Goal: Transaction & Acquisition: Purchase product/service

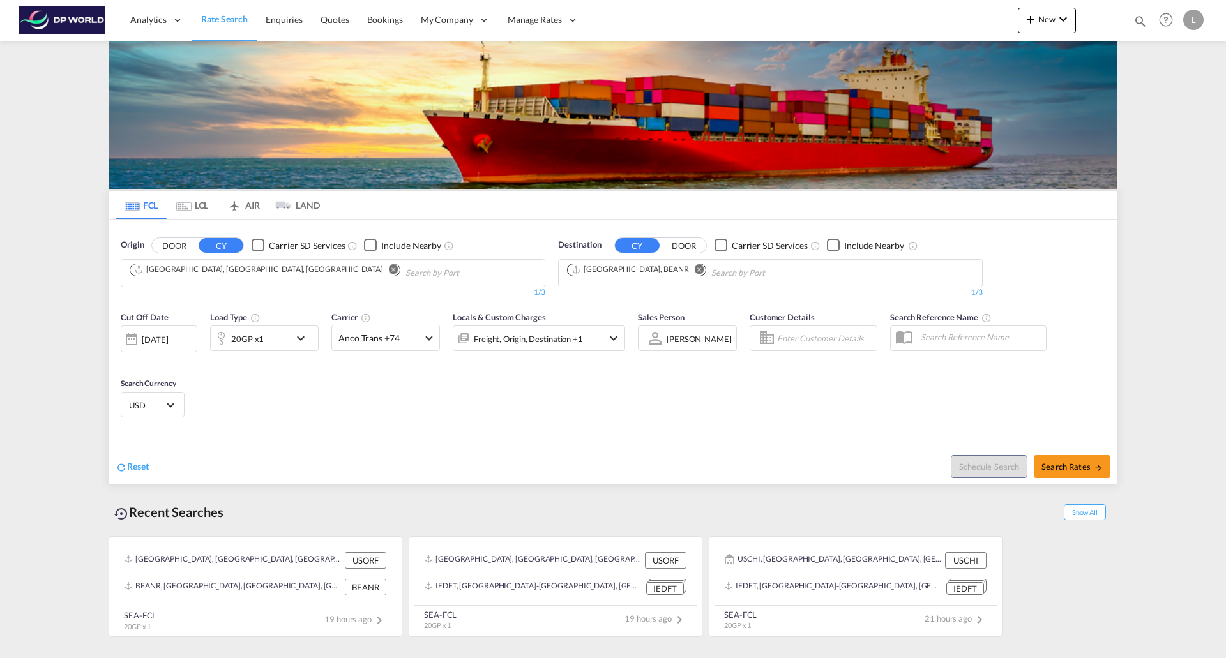
drag, startPoint x: 225, startPoint y: 272, endPoint x: 234, endPoint y: 273, distance: 9.0
click at [389, 272] on md-icon "Remove" at bounding box center [394, 269] width 10 height 10
click at [695, 272] on md-icon "Remove" at bounding box center [700, 269] width 10 height 10
click at [297, 339] on md-icon "icon-chevron-down" at bounding box center [304, 338] width 22 height 15
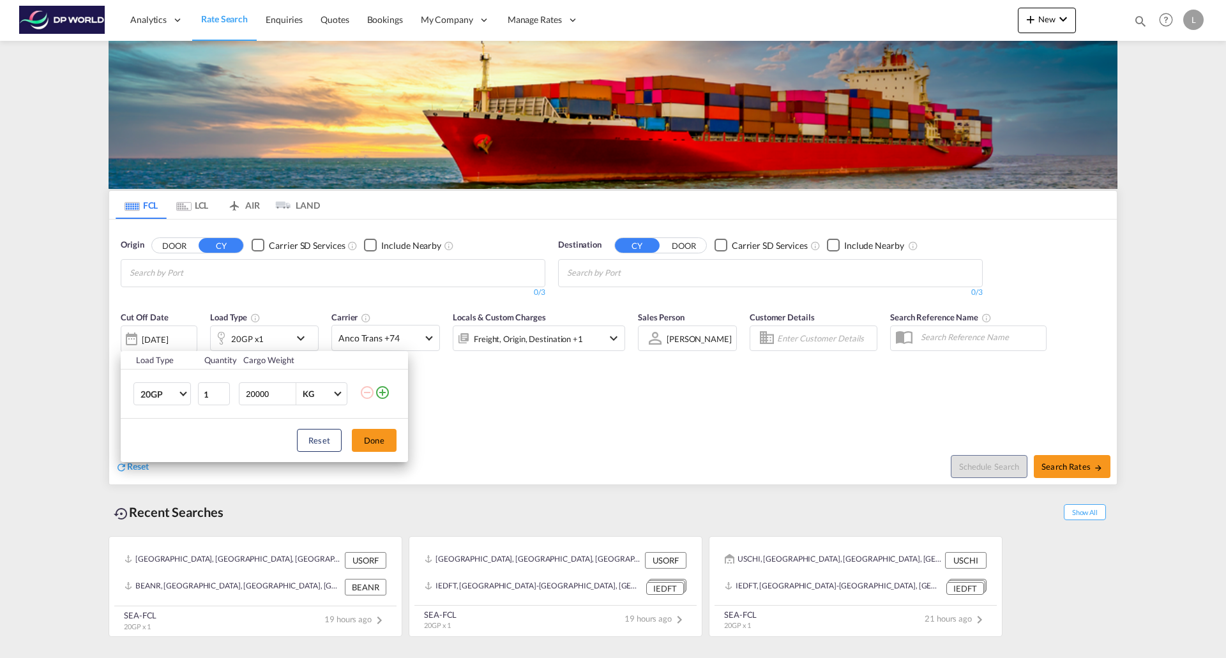
click at [383, 394] on md-icon "icon-plus-circle-outline" at bounding box center [382, 392] width 15 height 15
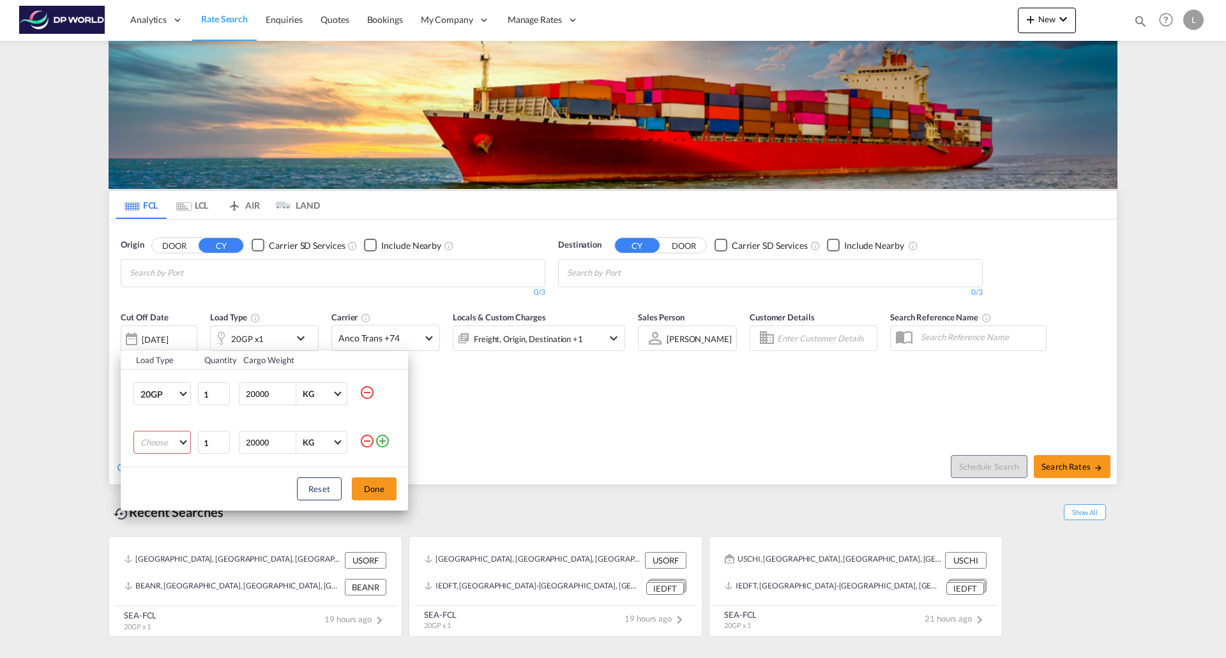
click at [366, 437] on md-icon "icon-minus-circle-outline" at bounding box center [367, 441] width 15 height 15
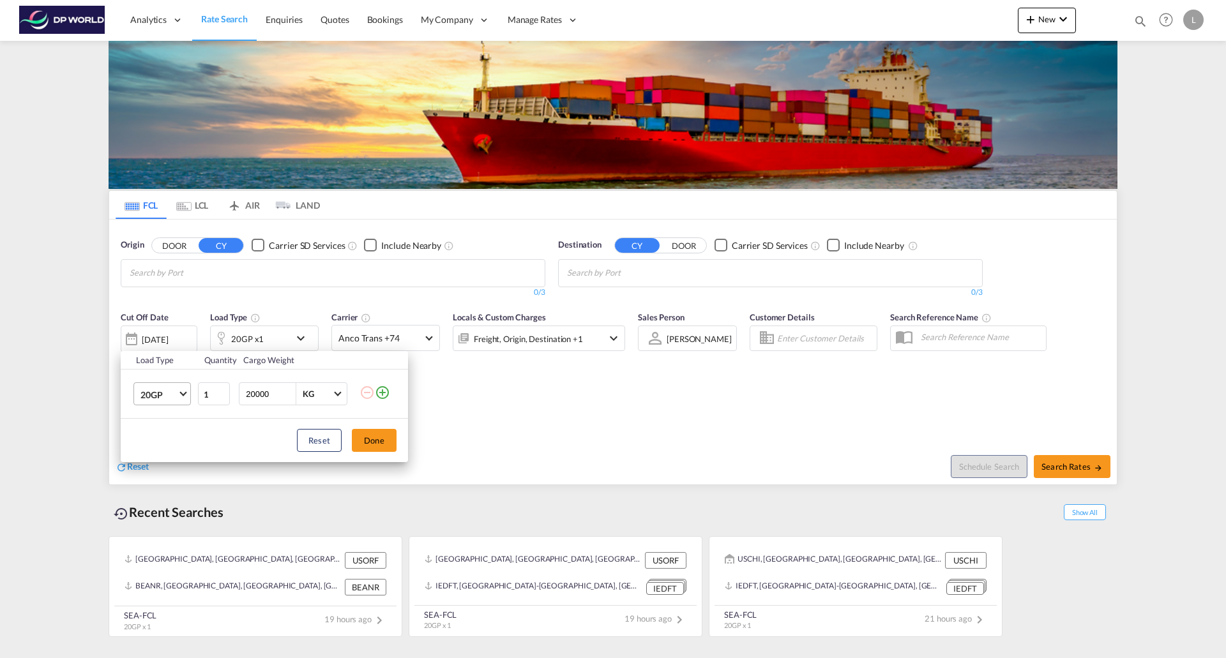
click at [184, 396] on md-select-value "20GP" at bounding box center [164, 394] width 51 height 22
click at [157, 457] on div "40HC" at bounding box center [152, 456] width 24 height 13
click at [379, 436] on button "Done" at bounding box center [374, 440] width 45 height 23
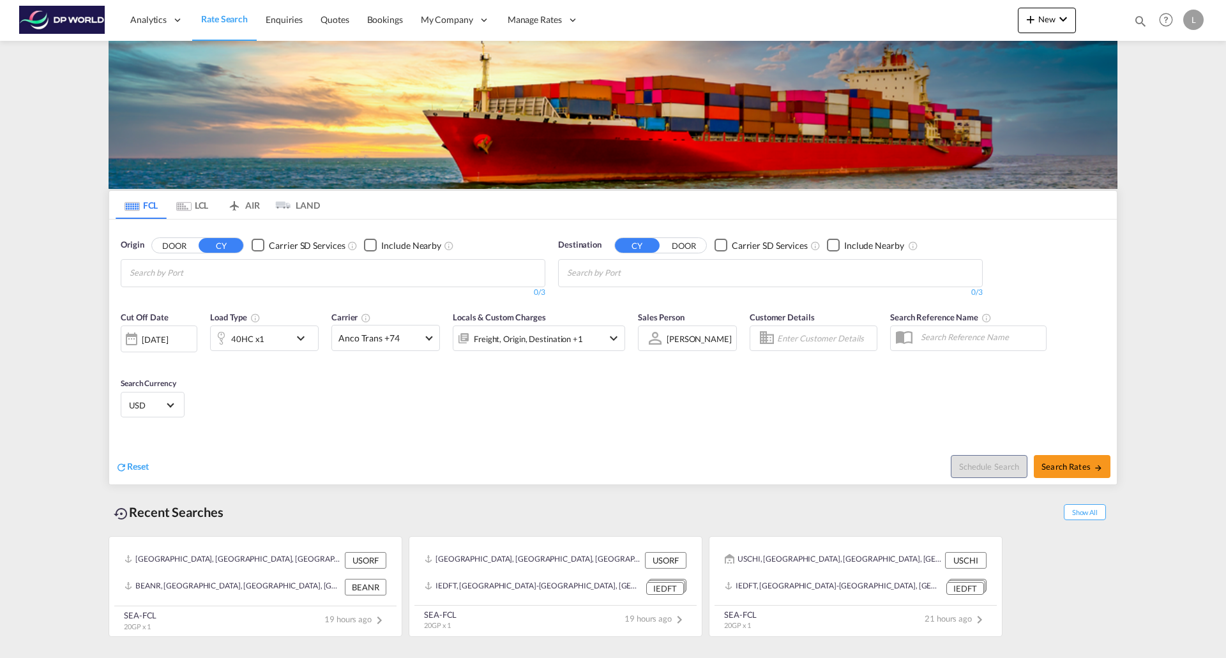
click at [273, 277] on body "Analytics Reports Dashboard Rate Search Enquiries Quotes Bookings" at bounding box center [613, 329] width 1226 height 658
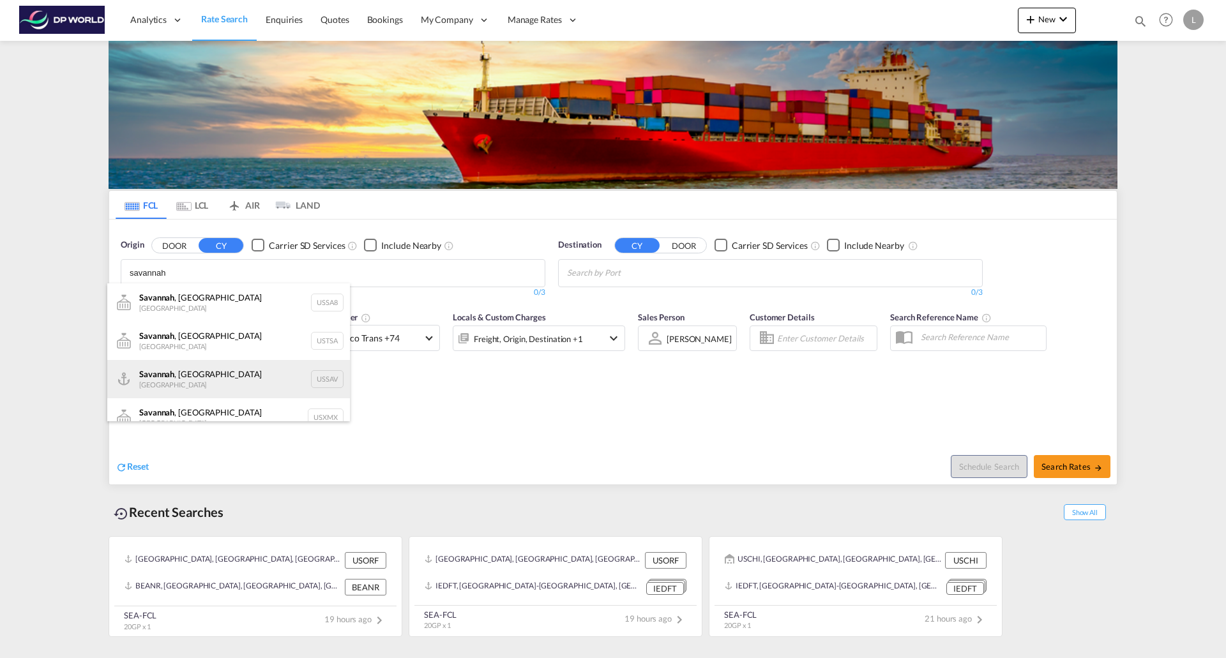
type input "savannah"
click at [189, 381] on div "[GEOGRAPHIC_DATA] , [GEOGRAPHIC_DATA] [GEOGRAPHIC_DATA] USSAV" at bounding box center [228, 379] width 243 height 38
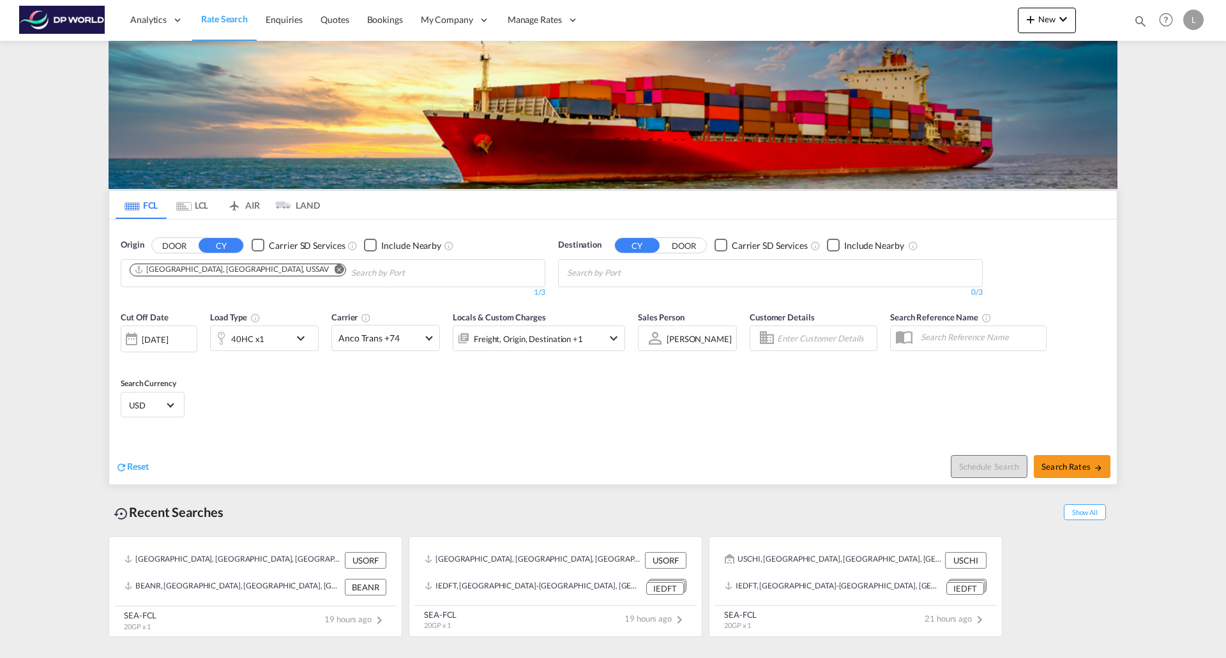
click at [713, 274] on body "Analytics Reports Dashboard Rate Search Enquiries Quotes Bookings" at bounding box center [613, 329] width 1226 height 658
type input "jeddah"
click at [589, 296] on div "Jeddah [GEOGRAPHIC_DATA] SAJED" at bounding box center [666, 303] width 243 height 38
click at [188, 338] on div "[DATE]" at bounding box center [159, 339] width 77 height 27
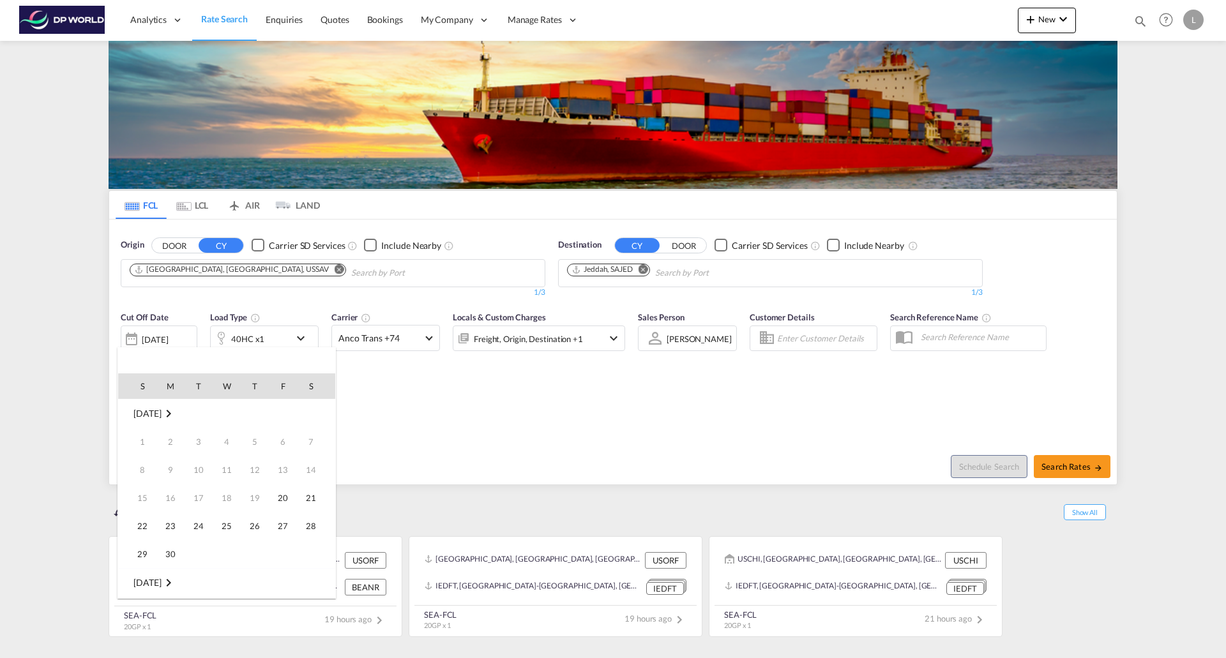
scroll to position [508, 0]
click at [570, 430] on div at bounding box center [613, 329] width 1226 height 658
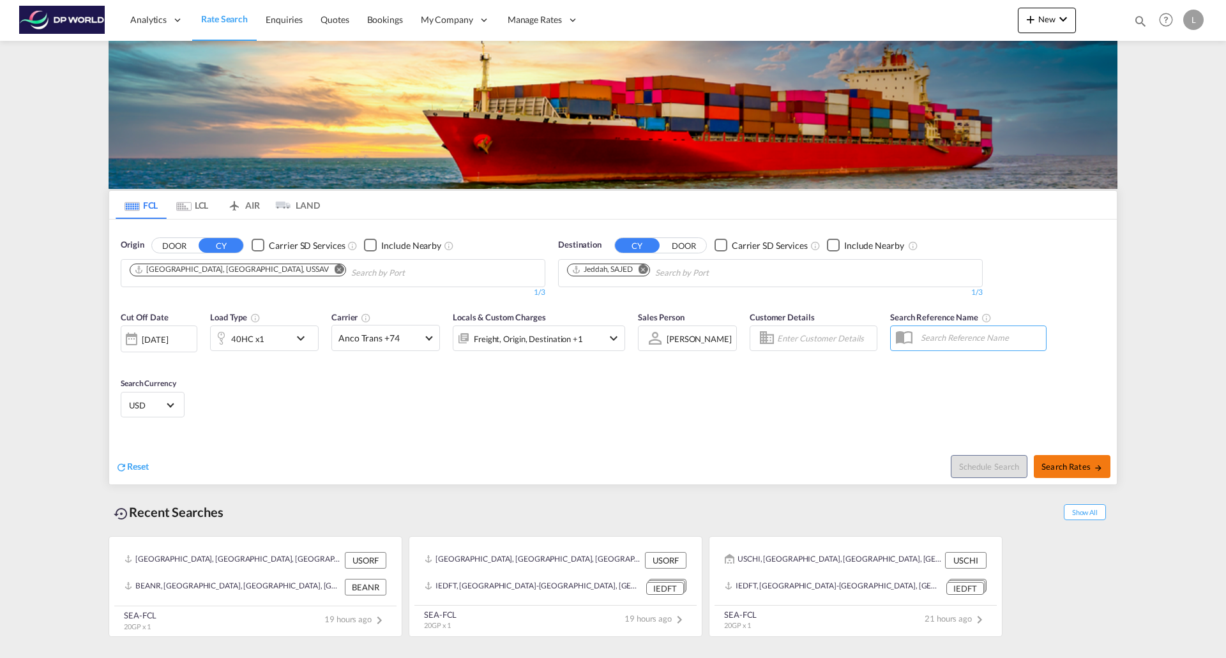
click at [1075, 468] on span "Search Rates" at bounding box center [1072, 467] width 61 height 10
type input "USSAV to SAJED / [DATE]"
